Goal: Information Seeking & Learning: Find specific fact

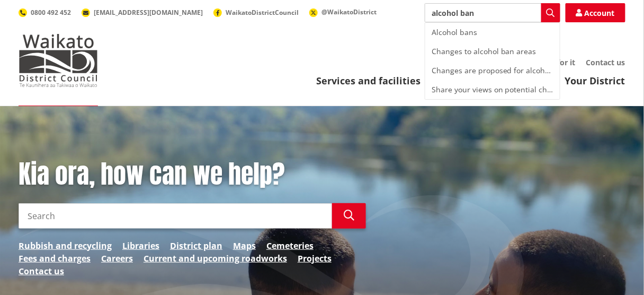
type input "alcohol ban"
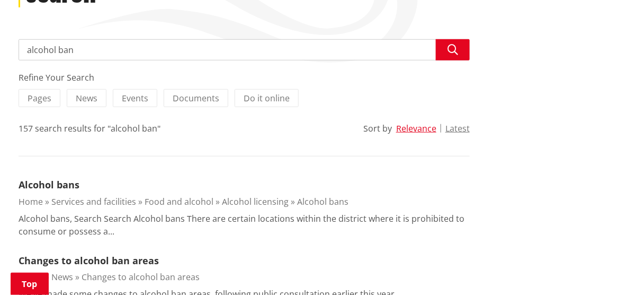
scroll to position [186, 0]
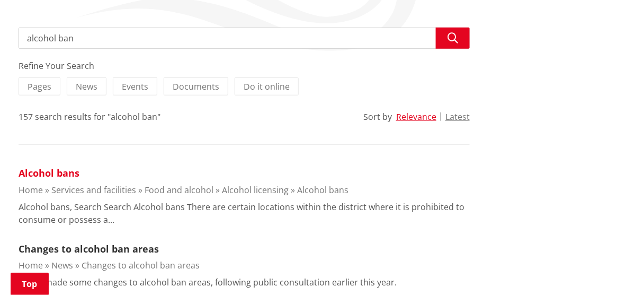
click at [56, 174] on link "Alcohol bans" at bounding box center [49, 172] width 61 height 13
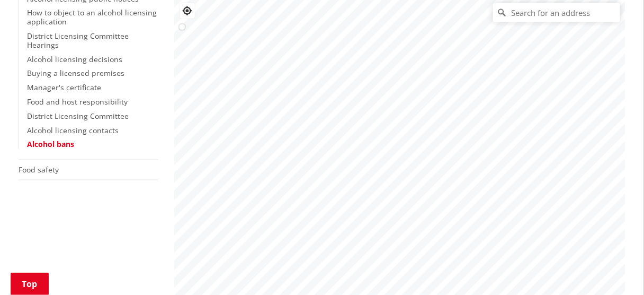
scroll to position [271, 0]
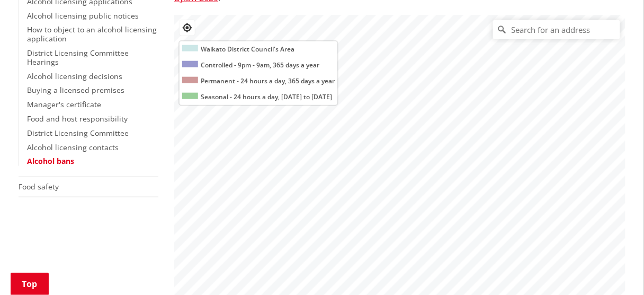
click at [542, 35] on input "text" at bounding box center [556, 29] width 127 height 19
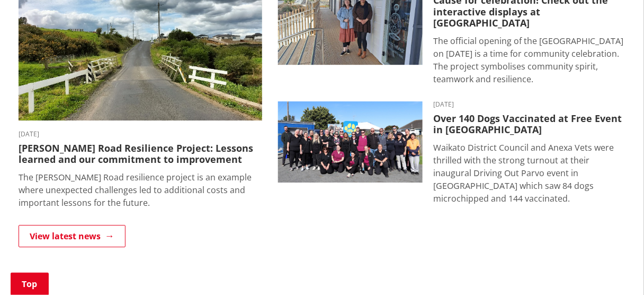
scroll to position [763, 0]
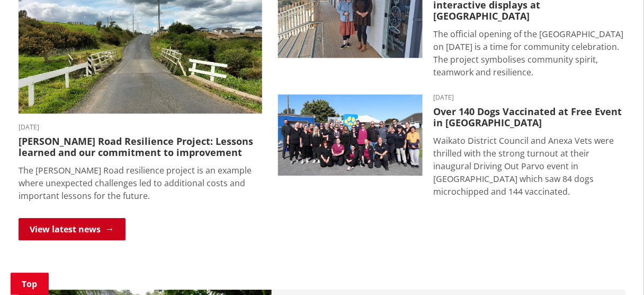
click at [85, 226] on link "View latest news" at bounding box center [72, 229] width 107 height 22
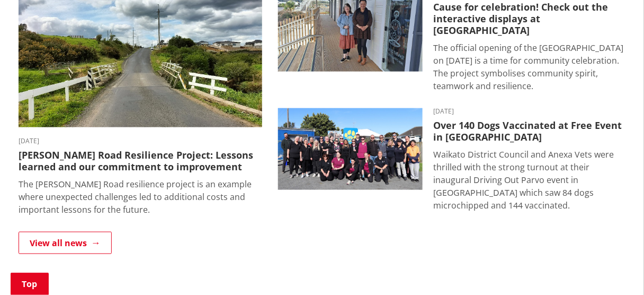
scroll to position [254, 0]
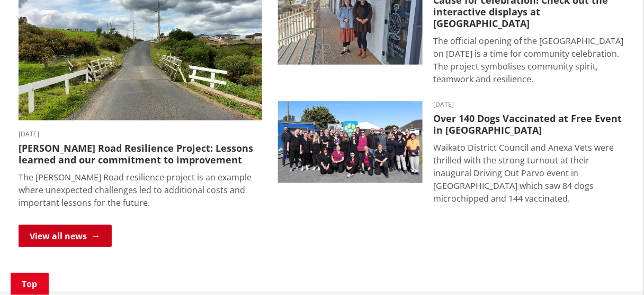
click at [83, 234] on link "View all news" at bounding box center [65, 236] width 93 height 22
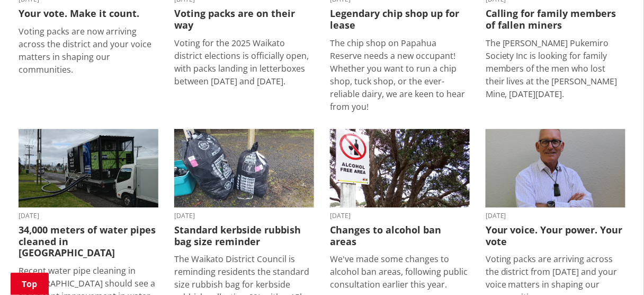
scroll to position [797, 0]
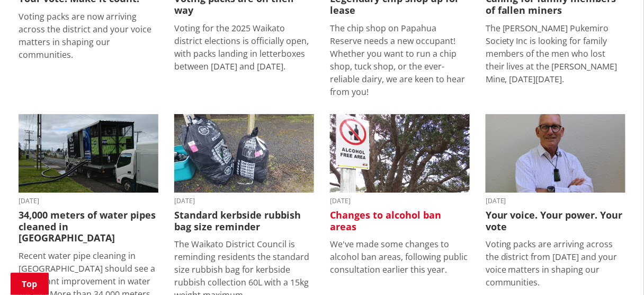
click at [401, 114] on img at bounding box center [400, 153] width 140 height 79
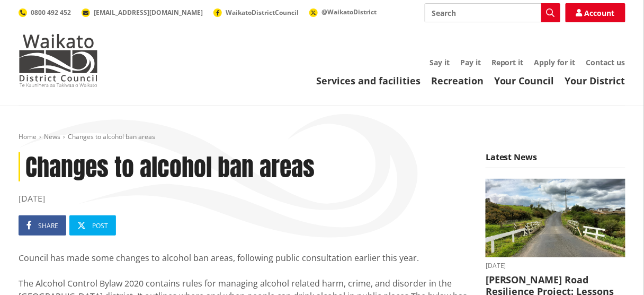
click at [458, 13] on input "Search" at bounding box center [493, 12] width 136 height 19
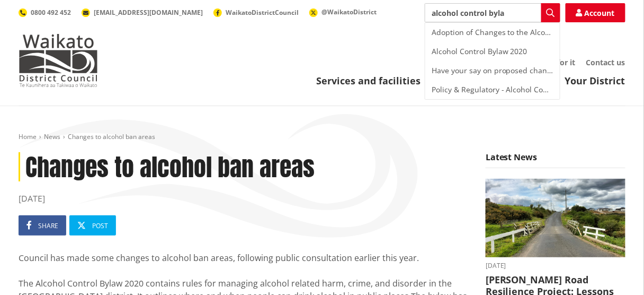
type input "alcohol control bylaw"
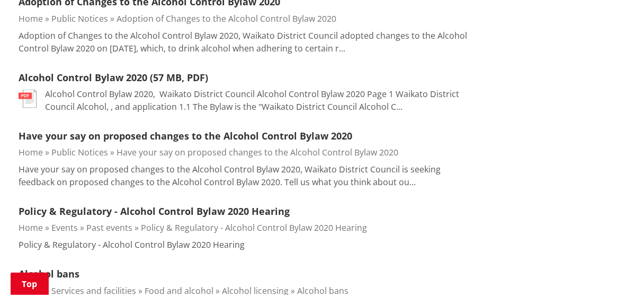
scroll to position [356, 0]
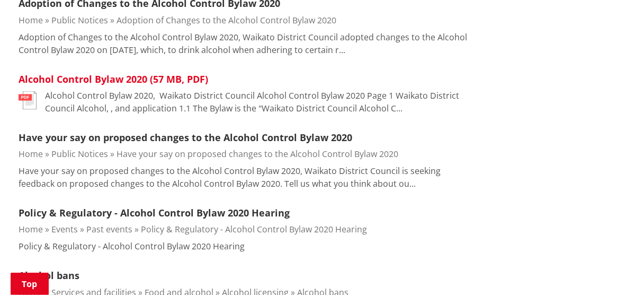
click at [182, 79] on link "Alcohol Control Bylaw 2020 (57 MB, PDF)" at bounding box center [114, 79] width 190 height 13
